Goal: Book appointment/travel/reservation

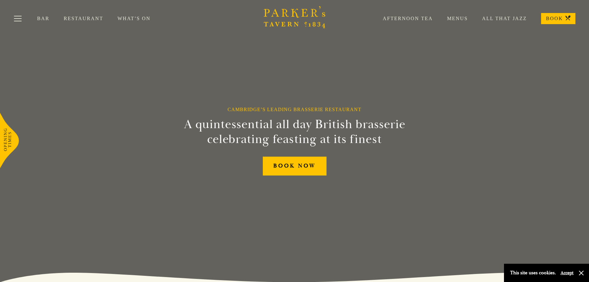
click at [419, 17] on link "Afternoon Tea" at bounding box center [401, 18] width 64 height 6
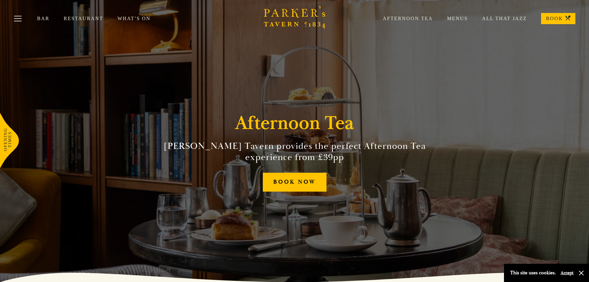
click at [401, 18] on link "Afternoon Tea" at bounding box center [401, 18] width 64 height 6
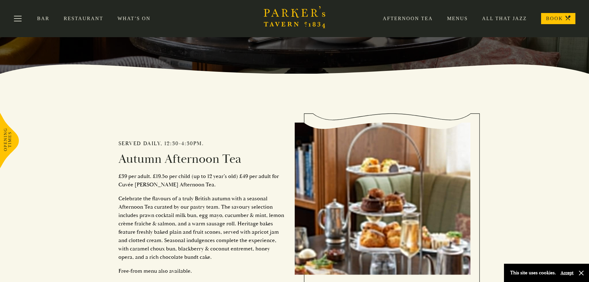
scroll to position [186, 0]
